Goal: Task Accomplishment & Management: Complete application form

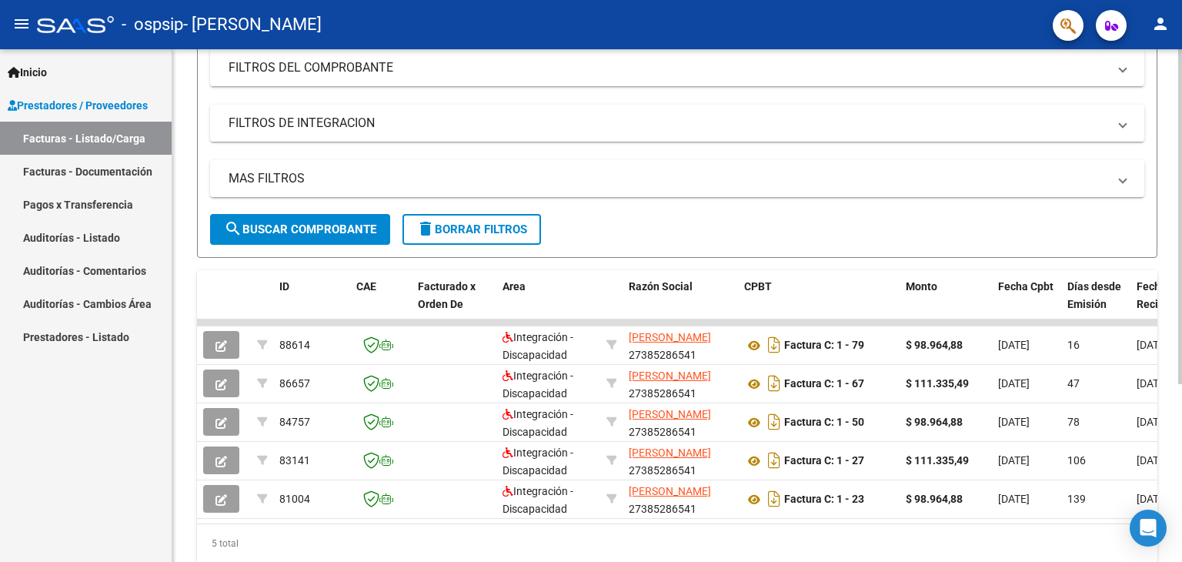
scroll to position [219, 0]
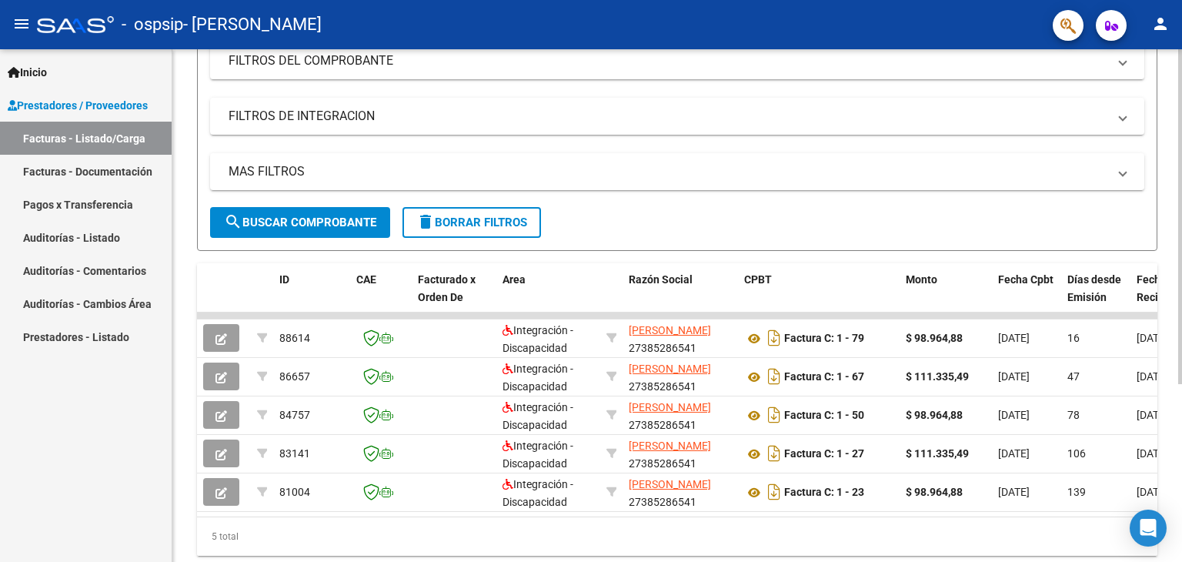
click at [1178, 268] on div at bounding box center [1180, 365] width 4 height 335
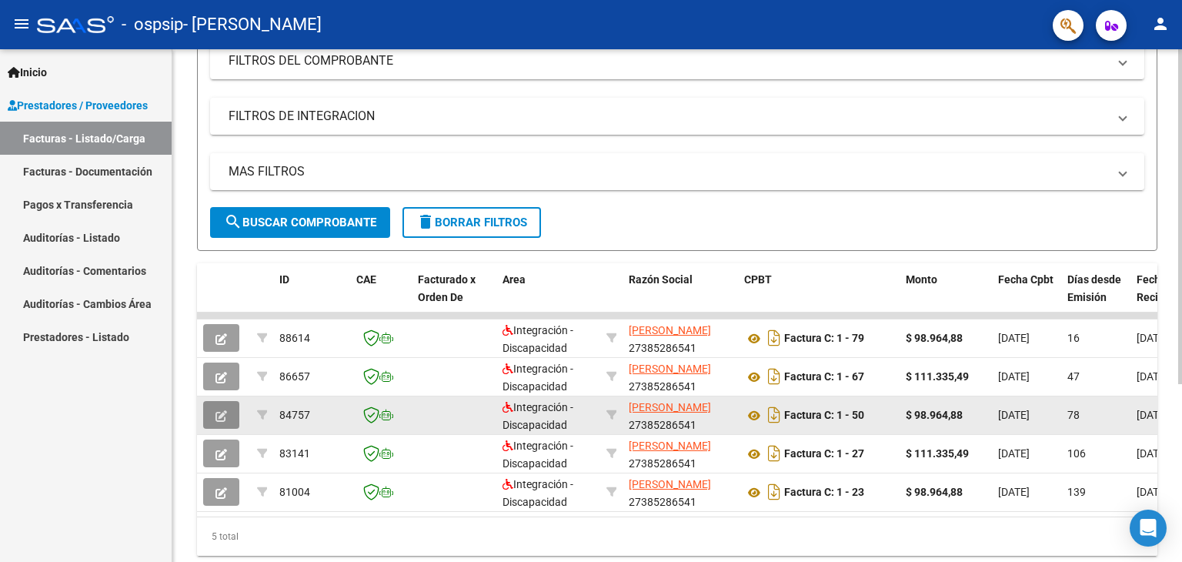
click at [223, 410] on icon "button" at bounding box center [222, 416] width 12 height 12
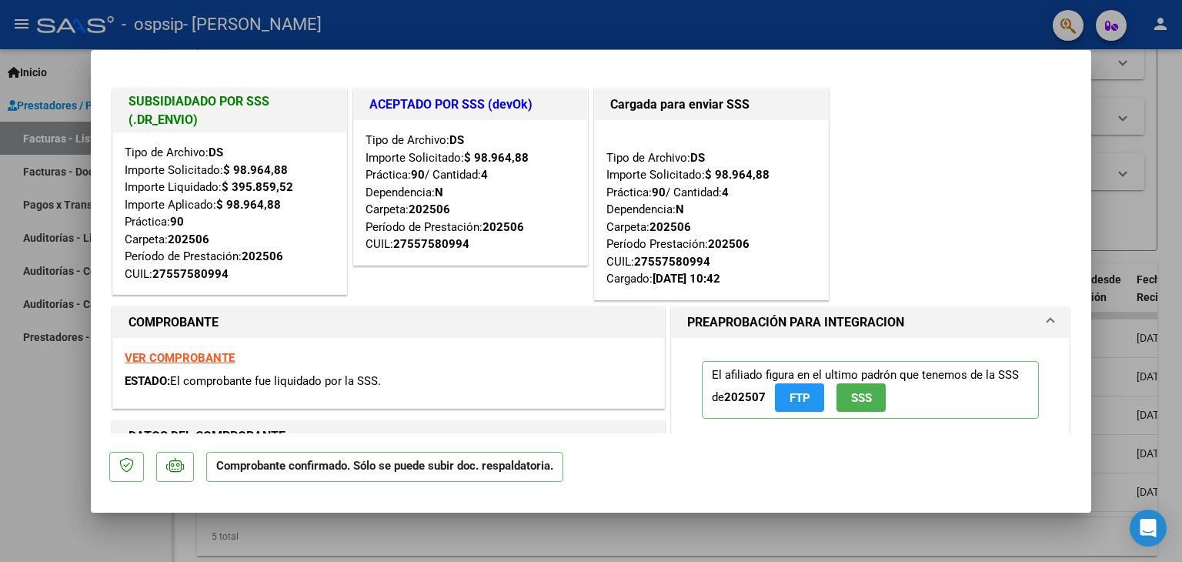
click at [45, 447] on div at bounding box center [591, 281] width 1182 height 562
type input "$ 0,00"
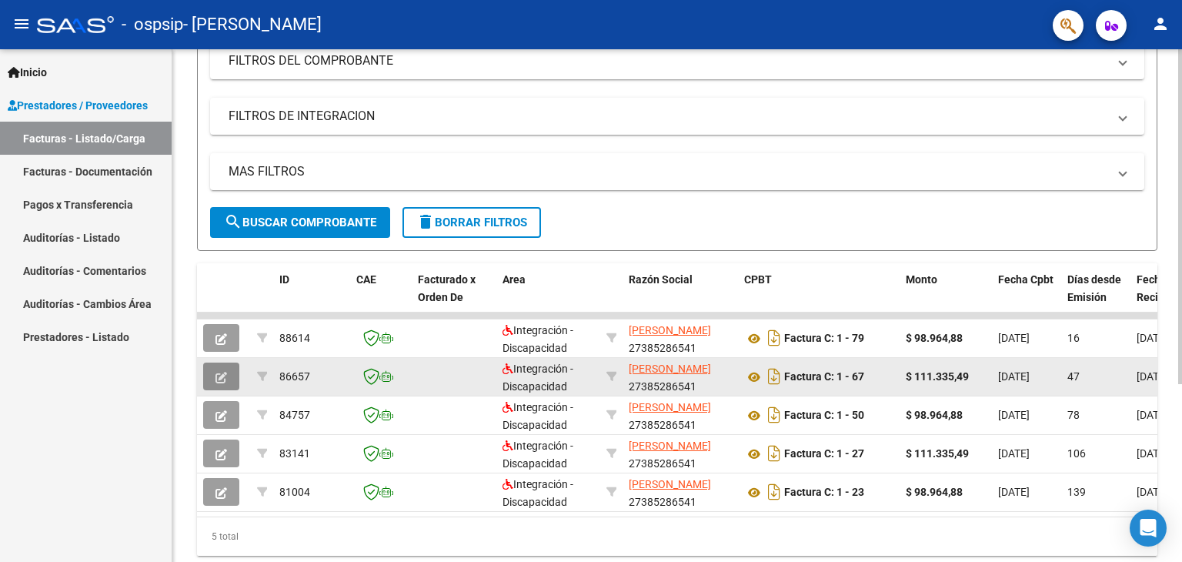
drag, startPoint x: 212, startPoint y: 363, endPoint x: 222, endPoint y: 373, distance: 13.1
click at [222, 373] on button "button" at bounding box center [221, 377] width 36 height 28
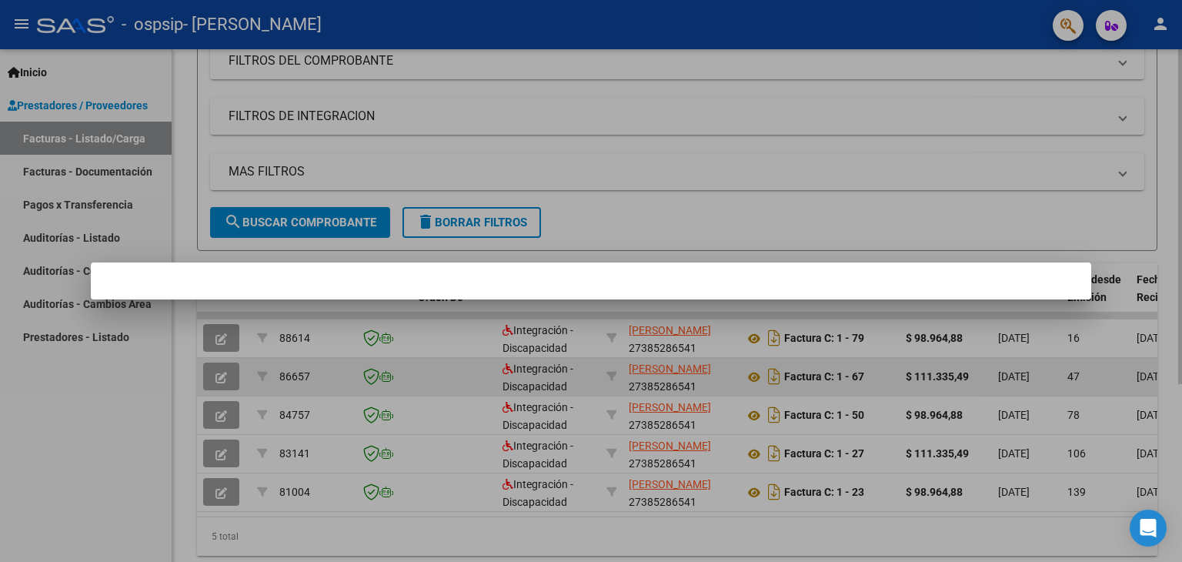
click at [222, 373] on div at bounding box center [591, 281] width 1182 height 562
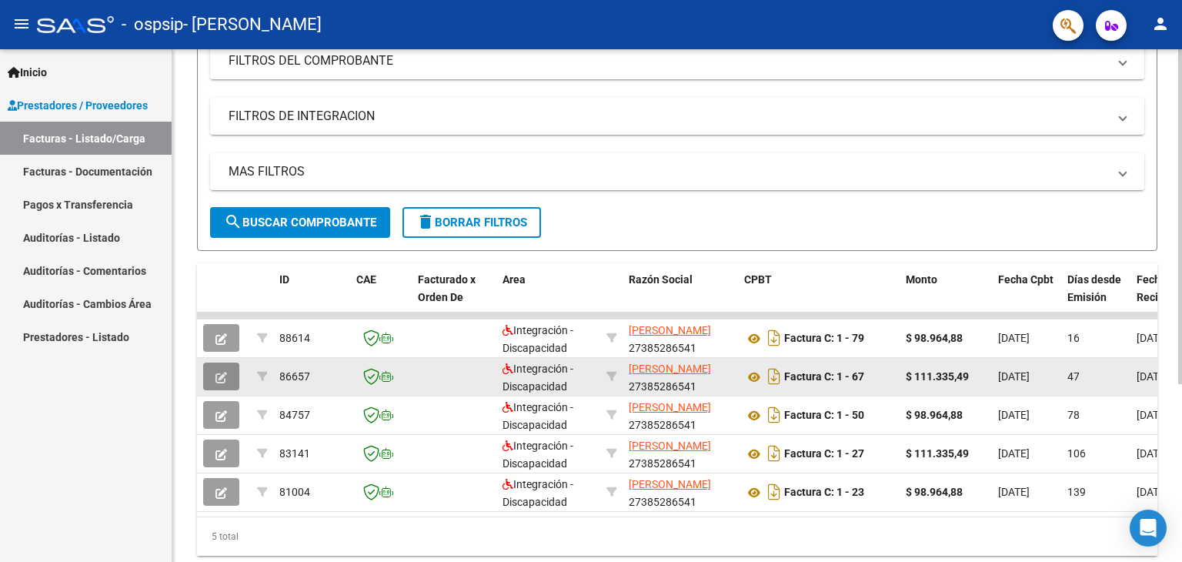
click at [222, 373] on icon "button" at bounding box center [222, 378] width 12 height 12
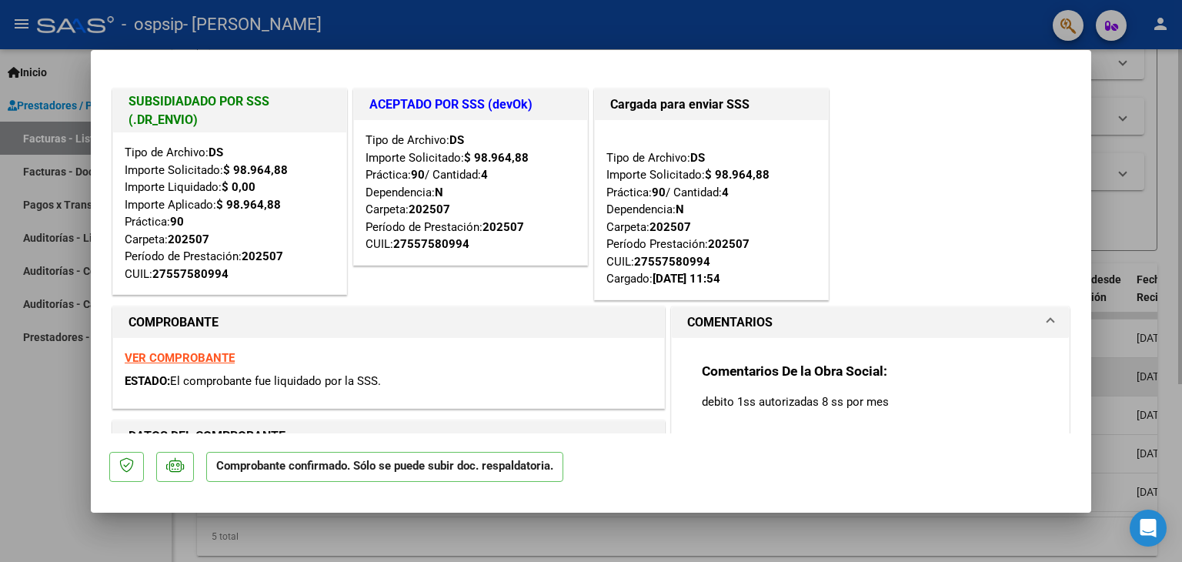
click at [25, 431] on div at bounding box center [591, 281] width 1182 height 562
type input "$ 0,00"
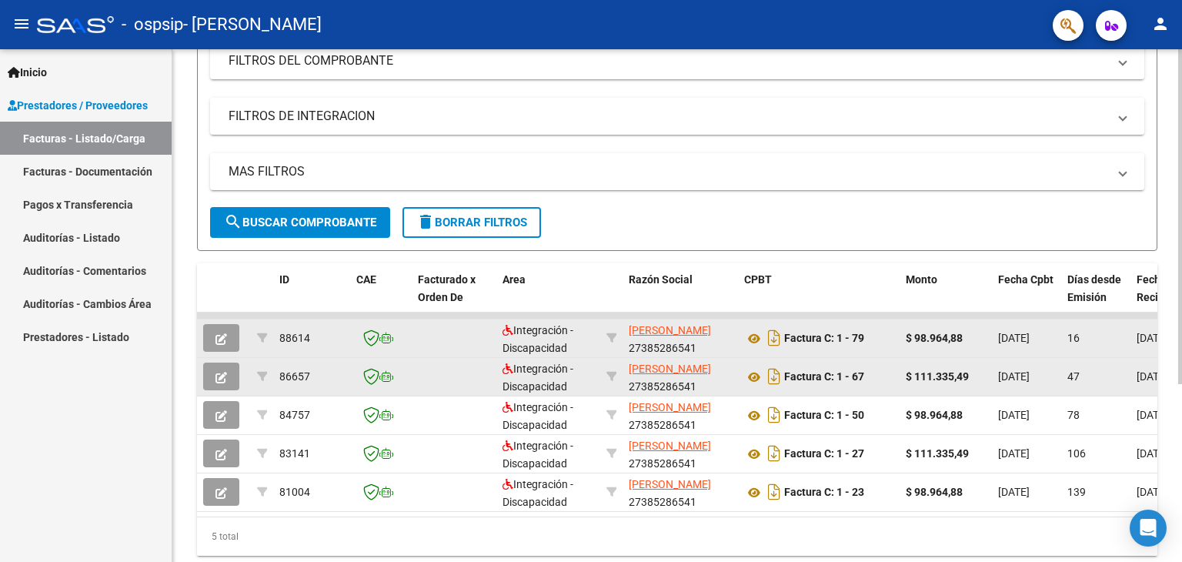
click at [219, 334] on icon "button" at bounding box center [222, 339] width 12 height 12
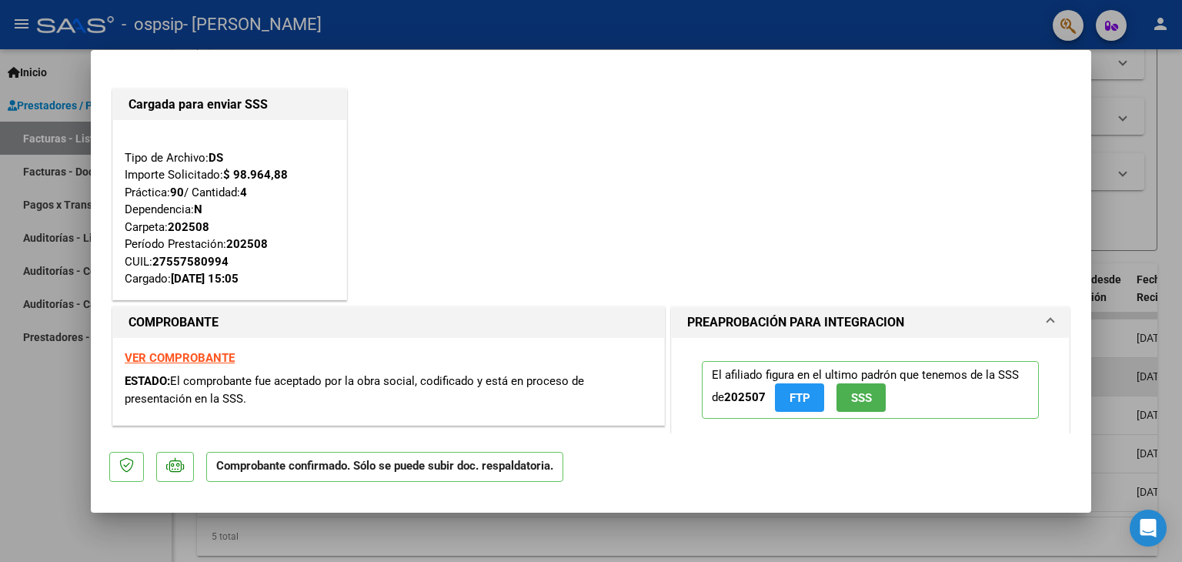
click at [0, 407] on div at bounding box center [591, 281] width 1182 height 562
type input "$ 0,00"
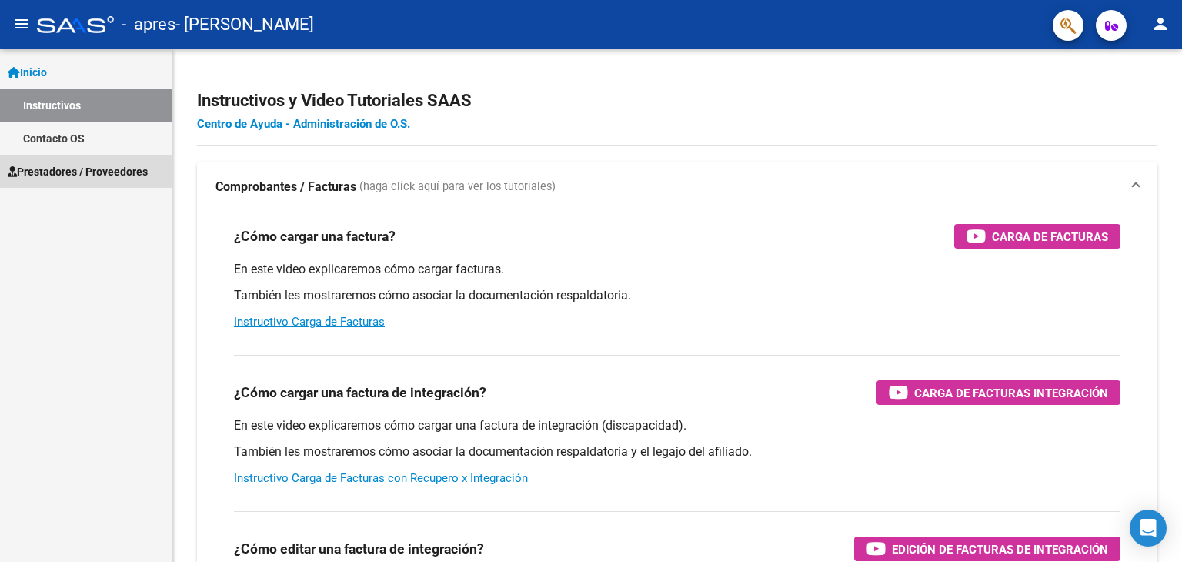
click at [59, 159] on link "Prestadores / Proveedores" at bounding box center [86, 171] width 172 height 33
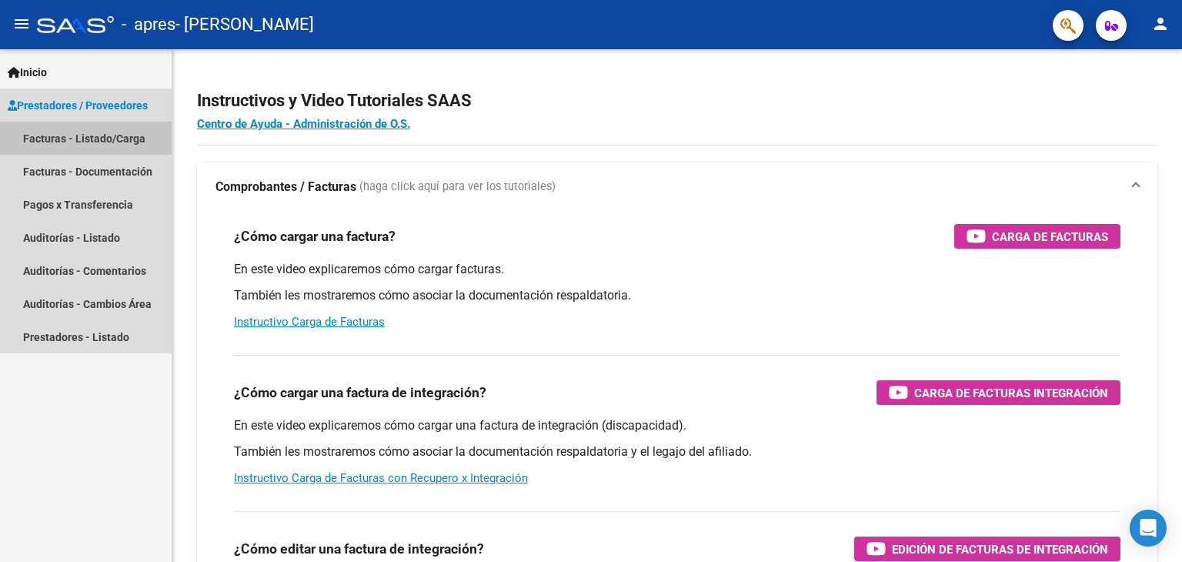
click at [103, 123] on link "Facturas - Listado/Carga" at bounding box center [86, 138] width 172 height 33
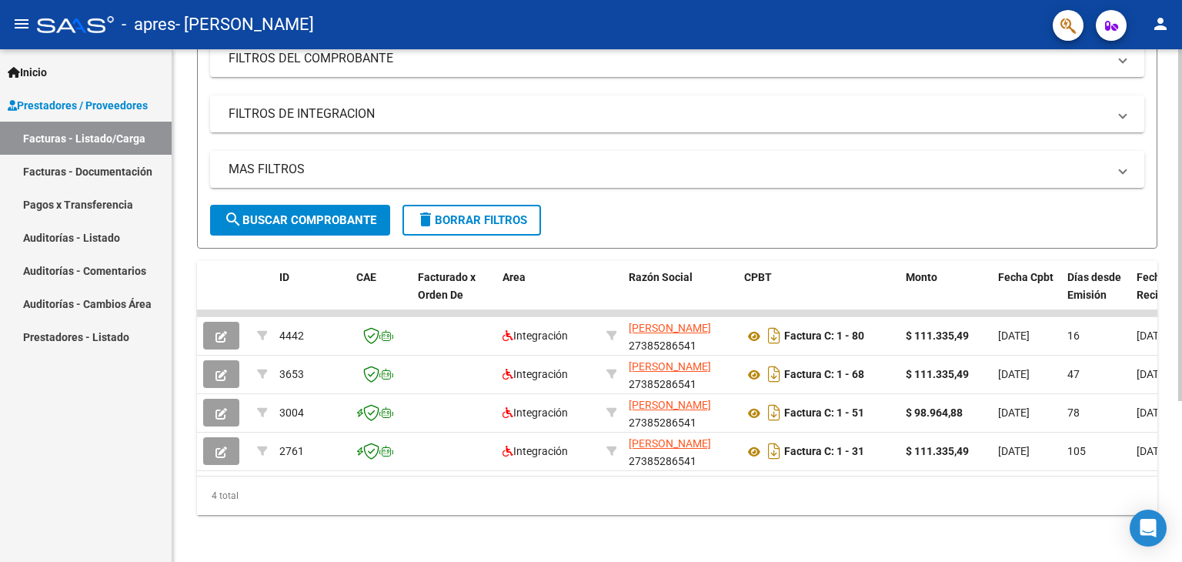
scroll to position [233, 0]
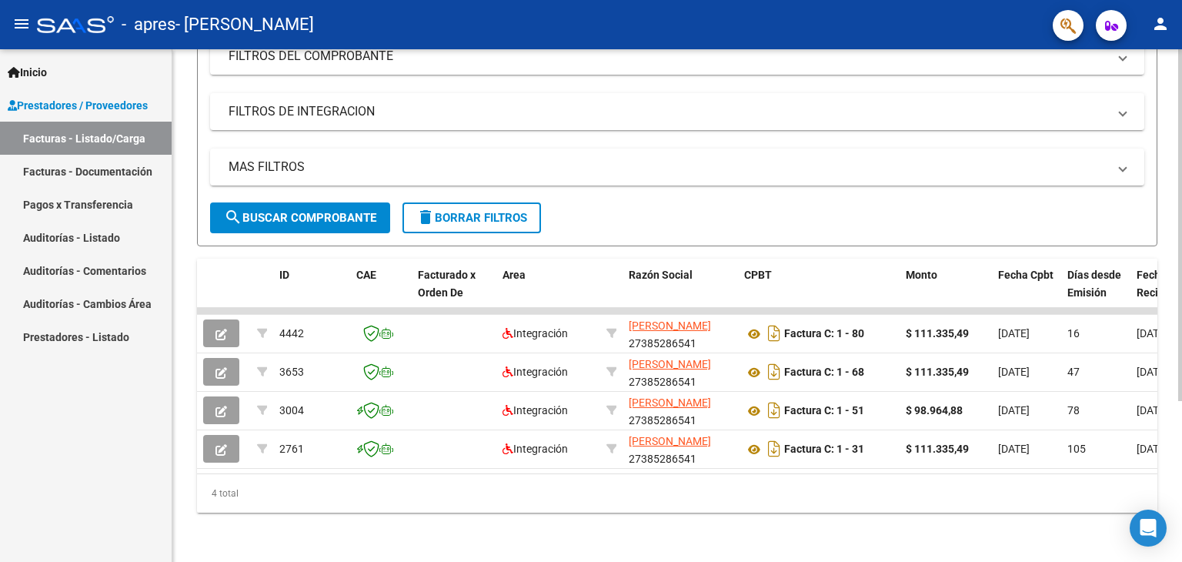
click at [1179, 334] on div at bounding box center [1180, 385] width 4 height 352
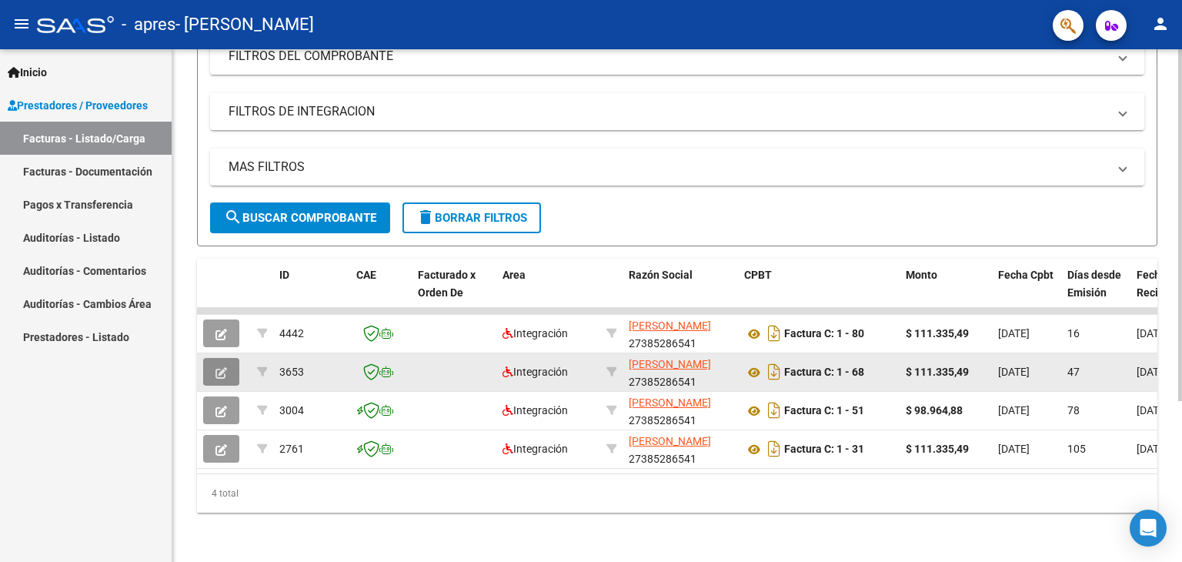
click at [216, 374] on button "button" at bounding box center [221, 372] width 36 height 28
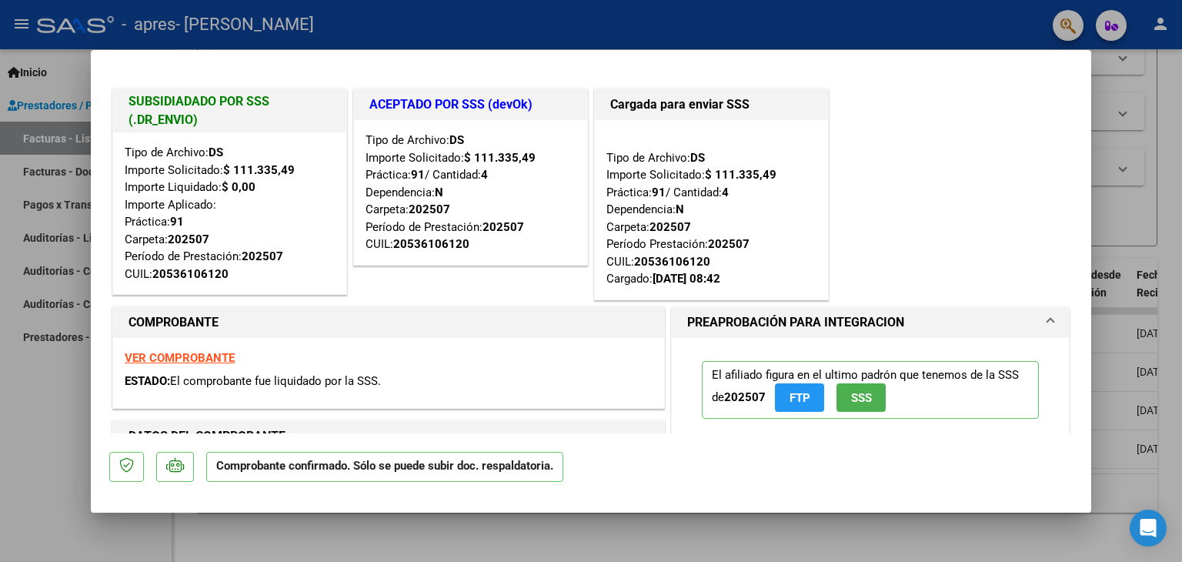
click at [26, 358] on div at bounding box center [591, 281] width 1182 height 562
type input "$ 0,00"
